Goal: Task Accomplishment & Management: Manage account settings

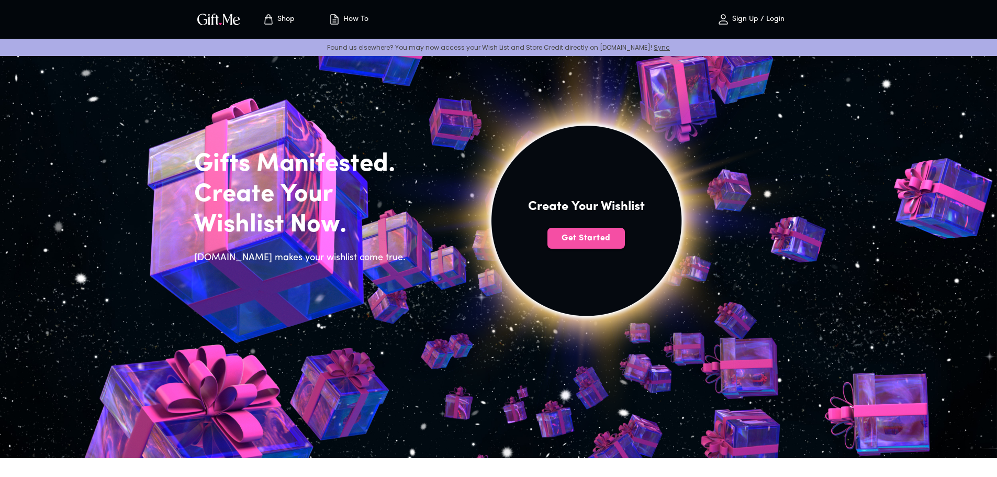
click at [602, 236] on span "Get Started" at bounding box center [585, 238] width 77 height 12
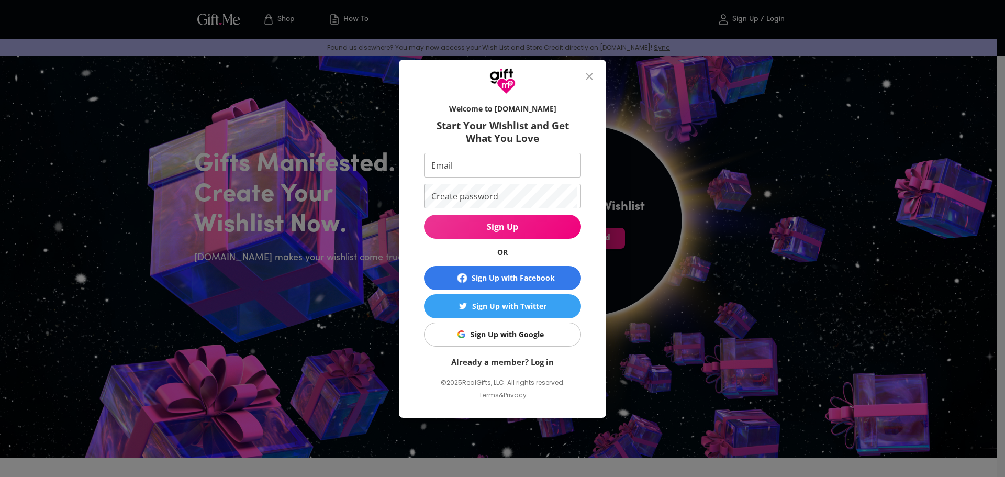
click at [540, 332] on span "Sign Up with Google" at bounding box center [501, 335] width 144 height 12
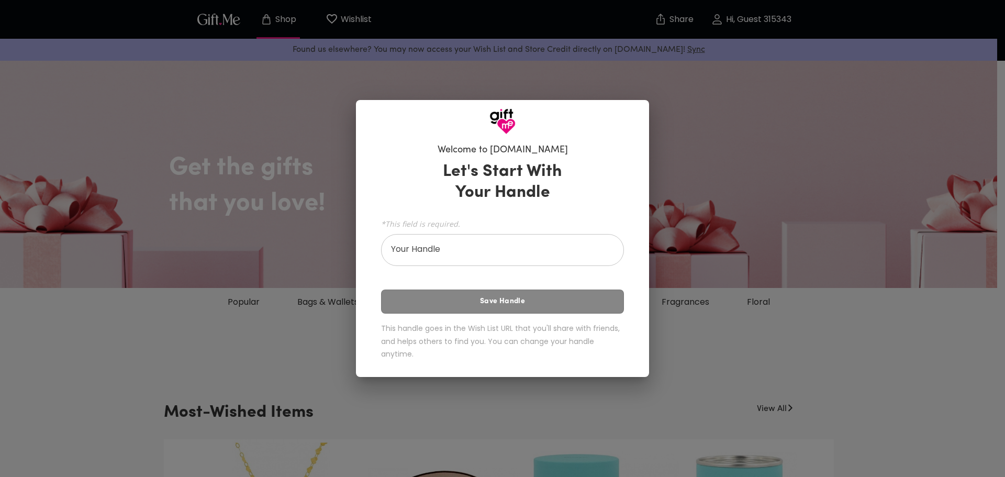
click at [754, 306] on div "Welcome to [DOMAIN_NAME] Let's Start With Your Handle *This field is required. …" at bounding box center [502, 238] width 1005 height 477
click at [593, 256] on input "Your Handle" at bounding box center [496, 251] width 231 height 29
type input "[PERSON_NAME]"
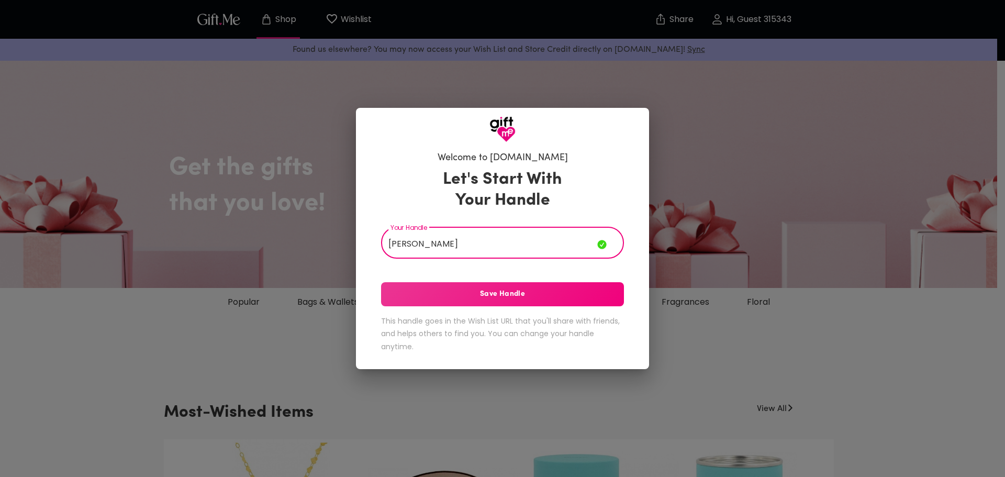
click at [482, 298] on span "Save Handle" at bounding box center [502, 294] width 243 height 12
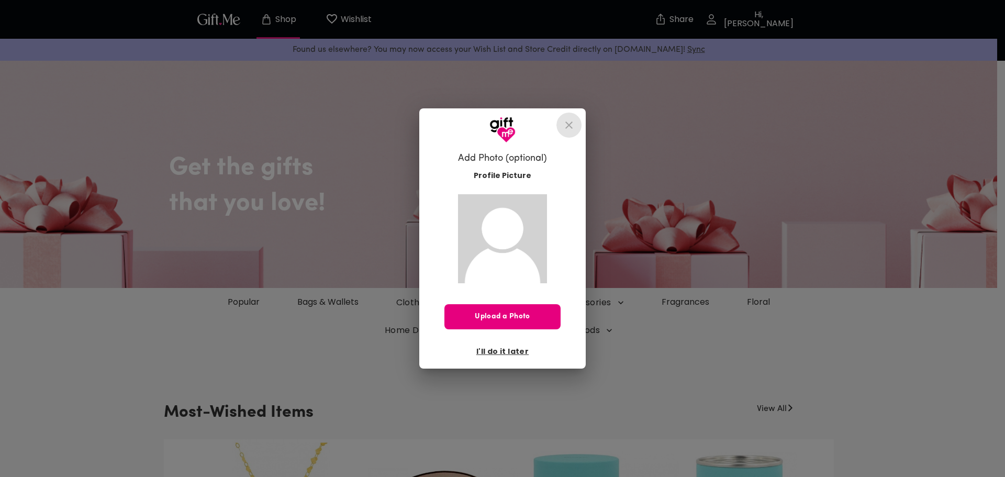
click at [567, 125] on icon "close" at bounding box center [568, 124] width 7 height 7
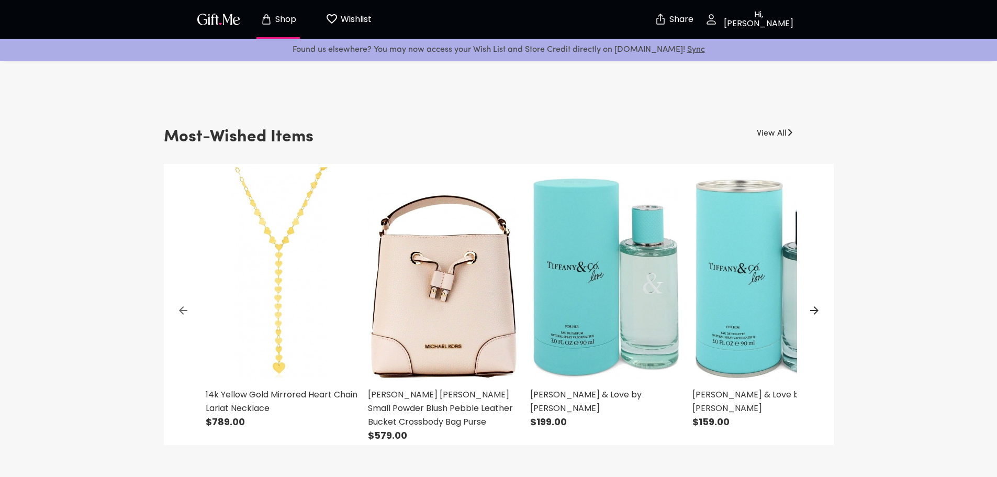
scroll to position [262, 0]
